Goal: Transaction & Acquisition: Purchase product/service

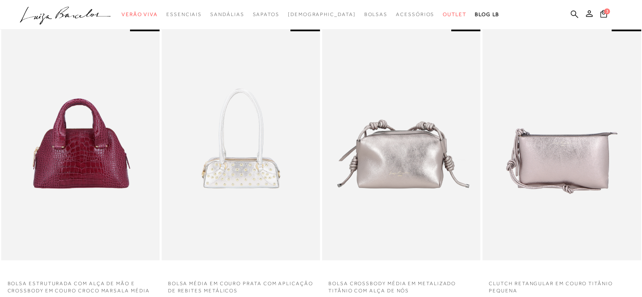
scroll to position [335, 0]
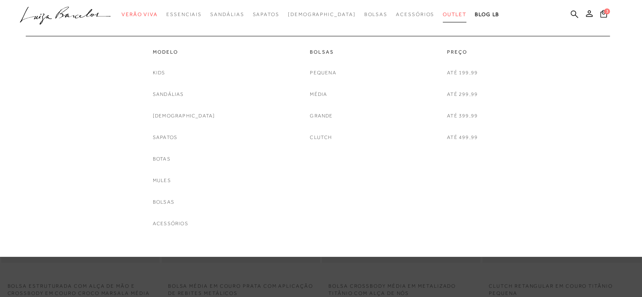
click at [443, 15] on span "Outlet" at bounding box center [455, 14] width 24 height 6
click at [184, 91] on link "Sandálias" at bounding box center [168, 94] width 31 height 9
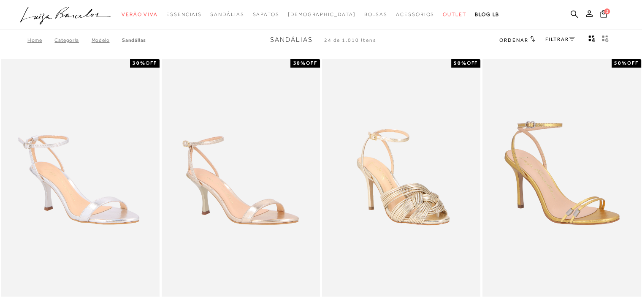
click at [103, 39] on link "Modelo" at bounding box center [107, 40] width 31 height 6
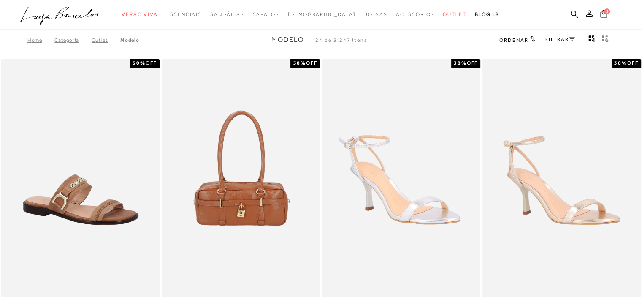
click at [103, 38] on link "Outlet" at bounding box center [106, 40] width 29 height 6
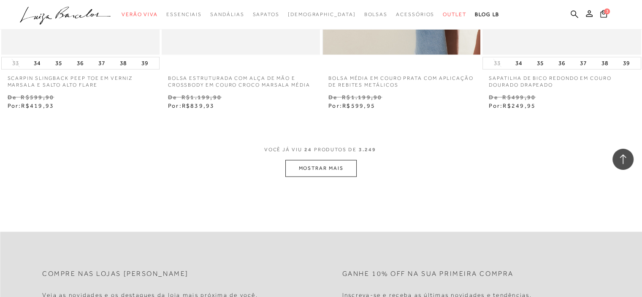
scroll to position [1773, 0]
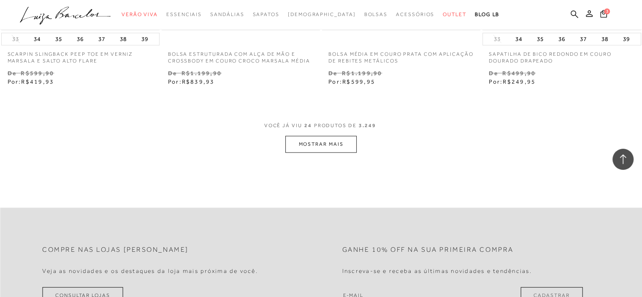
click at [316, 143] on button "MOSTRAR MAIS" at bounding box center [320, 144] width 71 height 16
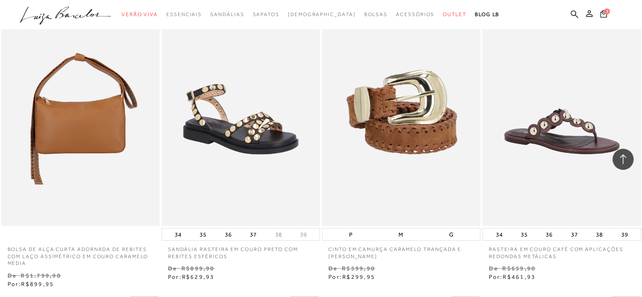
scroll to position [2491, 0]
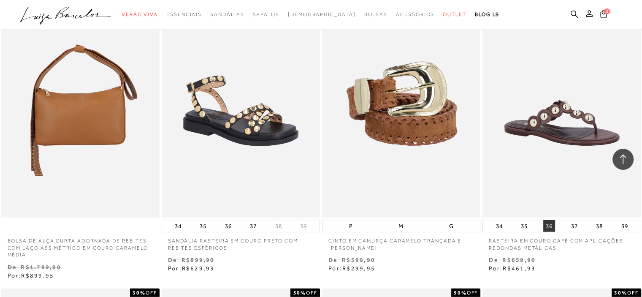
click at [550, 225] on button "36" at bounding box center [549, 226] width 12 height 12
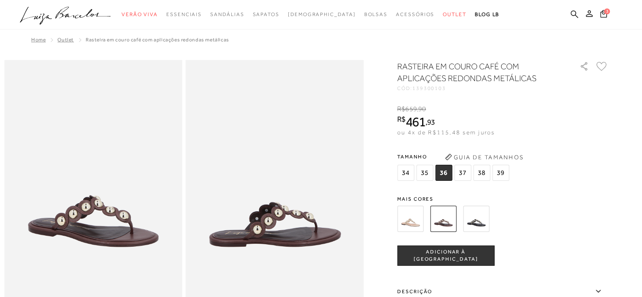
click at [415, 219] on img at bounding box center [410, 219] width 26 height 26
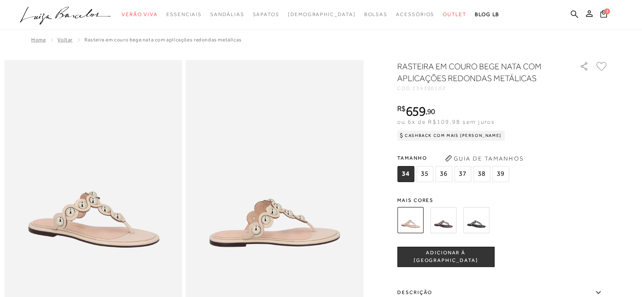
click at [480, 220] on img at bounding box center [476, 220] width 26 height 26
